Goal: Task Accomplishment & Management: Use online tool/utility

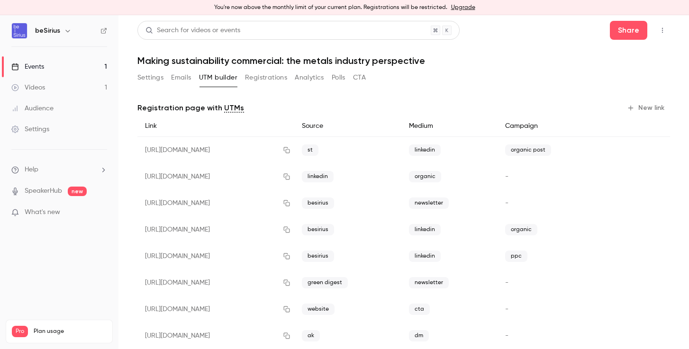
click at [644, 110] on button "New link" at bounding box center [646, 107] width 47 height 15
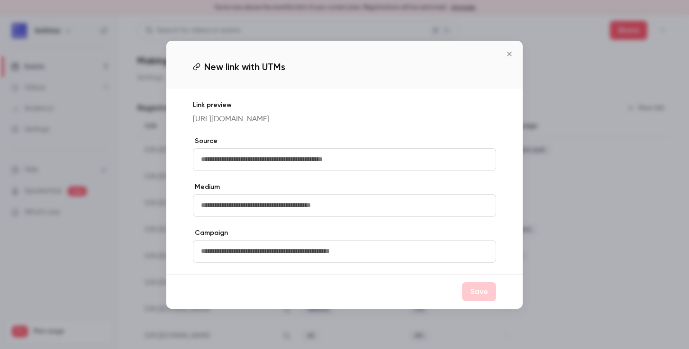
click at [513, 50] on icon "Close" at bounding box center [508, 54] width 11 height 8
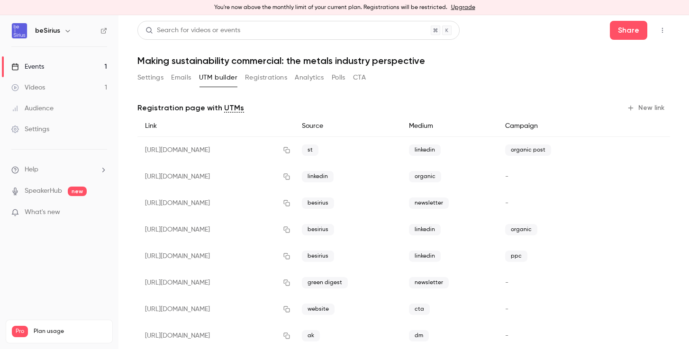
click at [641, 106] on button "New link" at bounding box center [646, 107] width 47 height 15
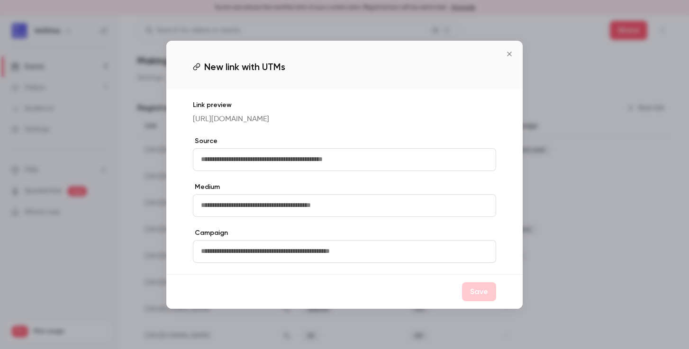
click at [271, 165] on input "text" at bounding box center [344, 159] width 303 height 23
click at [247, 209] on input "text" at bounding box center [344, 205] width 303 height 23
click at [250, 190] on label "Medium" at bounding box center [344, 186] width 303 height 9
click at [246, 215] on input "text" at bounding box center [344, 205] width 303 height 23
type input "*"
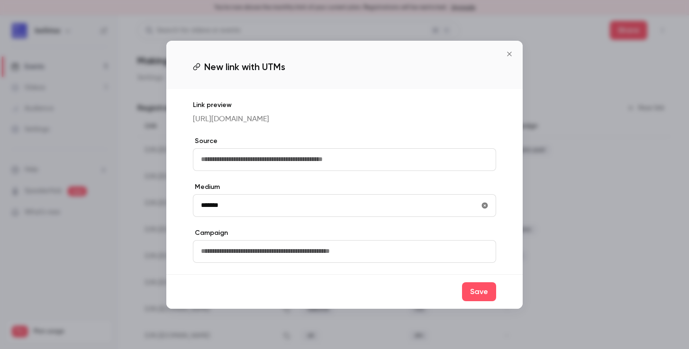
type input "*******"
click at [247, 169] on input "text" at bounding box center [344, 159] width 303 height 23
type input "*"
click at [257, 258] on input "text" at bounding box center [344, 251] width 303 height 23
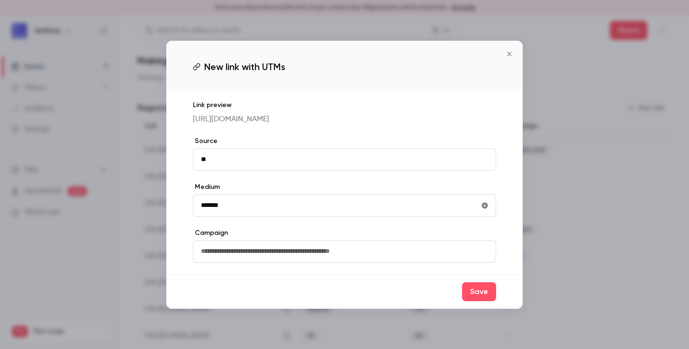
click at [229, 212] on input "*******" at bounding box center [344, 205] width 303 height 23
click at [231, 166] on input "**" at bounding box center [344, 159] width 303 height 23
type input "*"
type input "**"
click at [477, 298] on button "Save" at bounding box center [479, 291] width 34 height 19
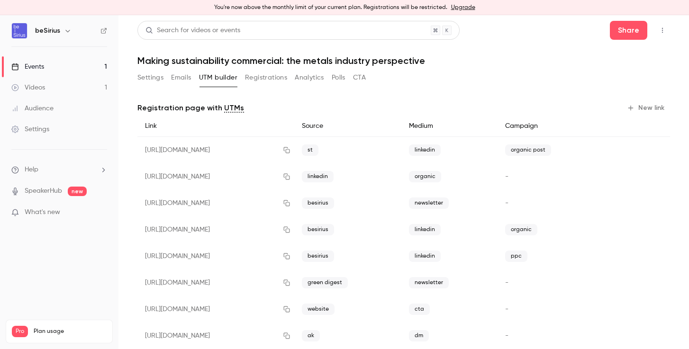
scroll to position [313, 0]
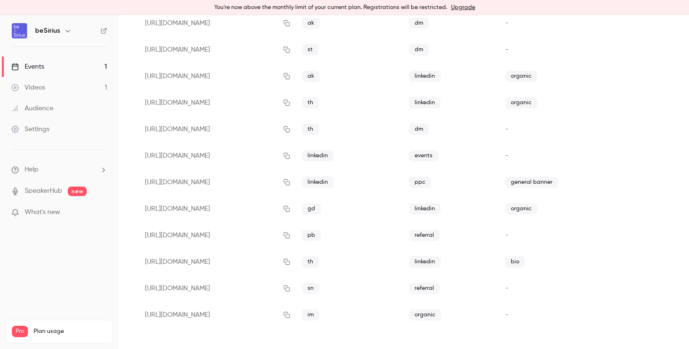
click at [441, 313] on span "organic" at bounding box center [425, 314] width 32 height 11
click at [655, 317] on icon "button" at bounding box center [654, 315] width 7 height 7
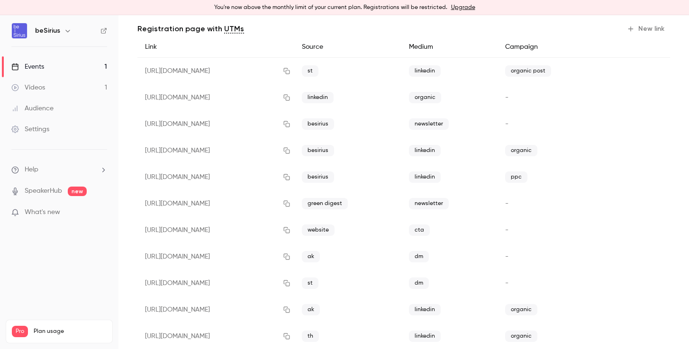
scroll to position [0, 0]
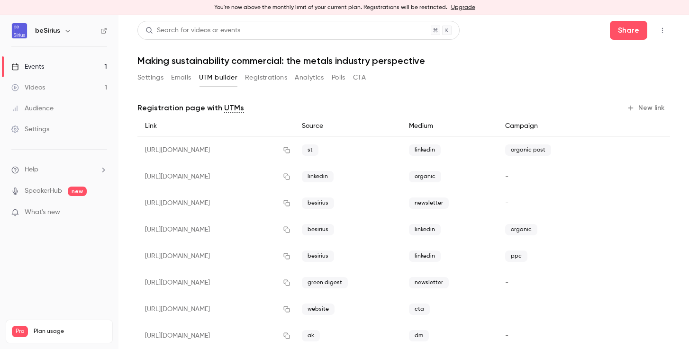
click at [636, 106] on button "New link" at bounding box center [646, 107] width 47 height 15
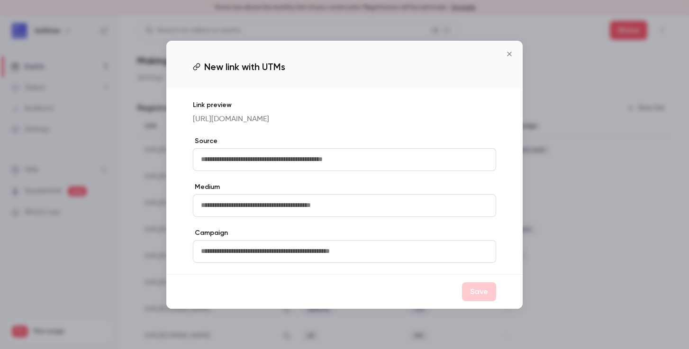
click at [276, 170] on input "text" at bounding box center [344, 159] width 303 height 23
type input "**"
click at [235, 215] on input "text" at bounding box center [344, 205] width 303 height 23
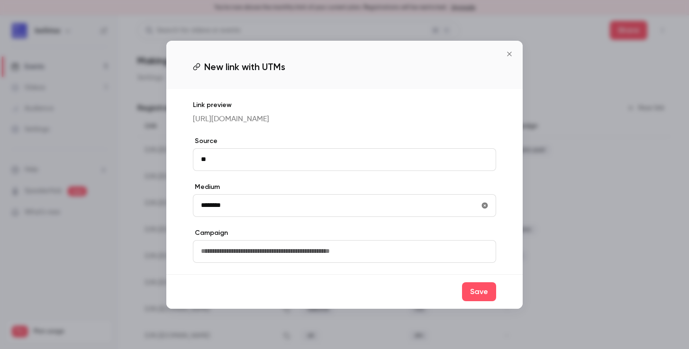
type input "********"
click at [372, 257] on input "text" at bounding box center [344, 251] width 303 height 23
click at [480, 296] on button "Save" at bounding box center [479, 291] width 34 height 19
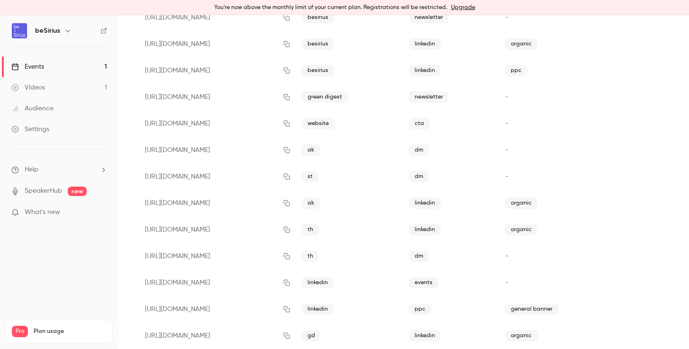
scroll to position [286, 0]
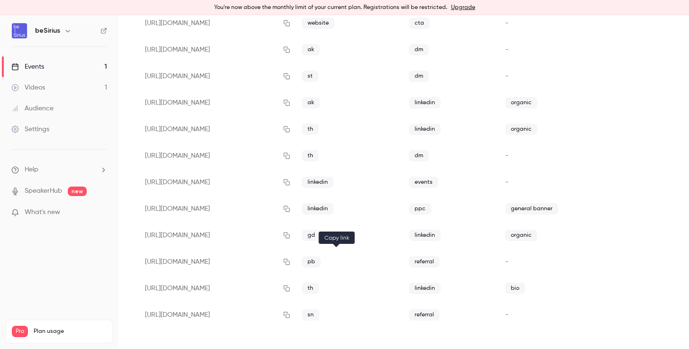
click at [290, 263] on icon "button" at bounding box center [287, 262] width 8 height 7
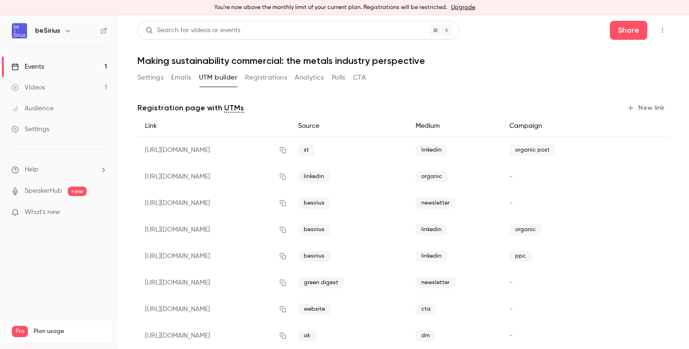
click at [48, 65] on link "Events 1" at bounding box center [59, 66] width 118 height 21
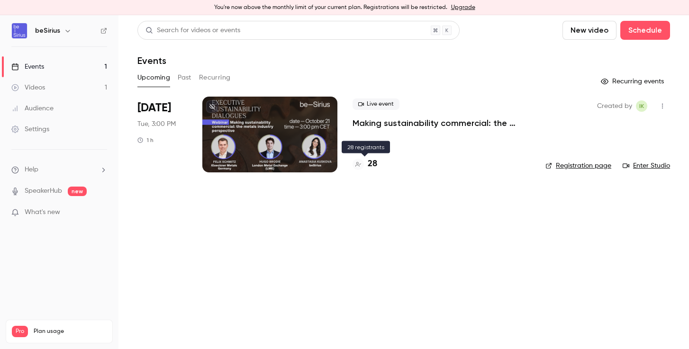
click at [372, 163] on h4 "28" at bounding box center [371, 164] width 9 height 13
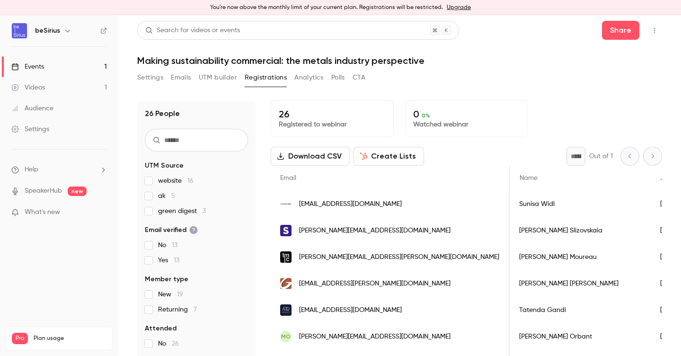
scroll to position [0, 431]
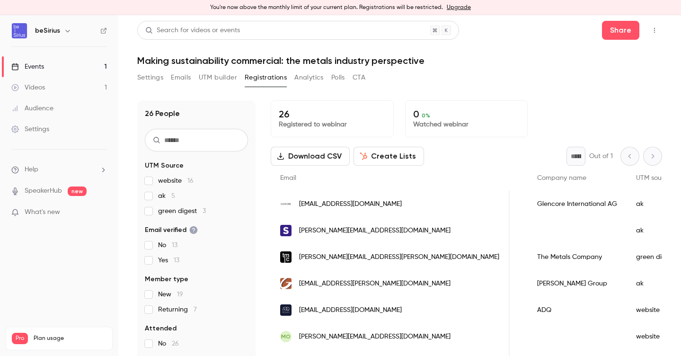
click at [213, 79] on button "UTM builder" at bounding box center [218, 77] width 38 height 15
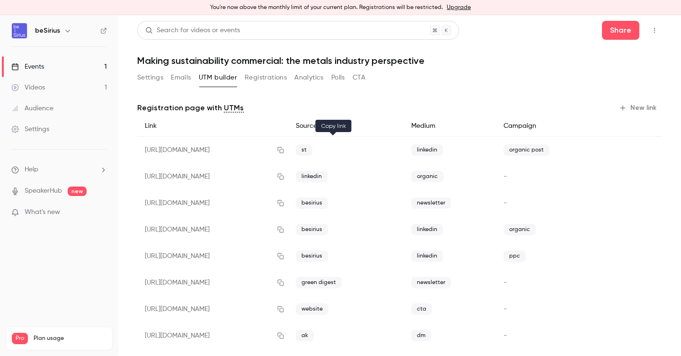
click at [284, 151] on icon "button" at bounding box center [280, 150] width 6 height 6
